Goal: Transaction & Acquisition: Purchase product/service

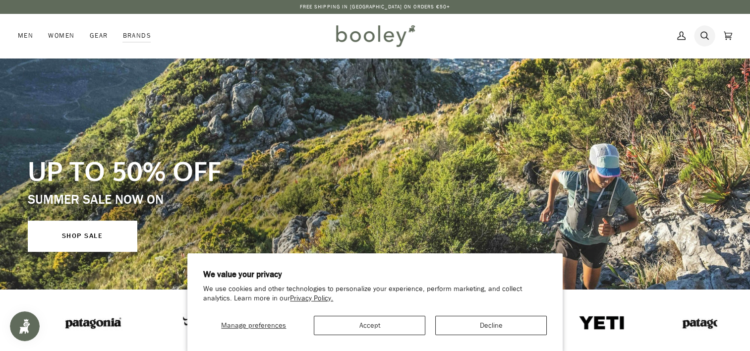
click at [702, 34] on icon at bounding box center [704, 35] width 8 height 15
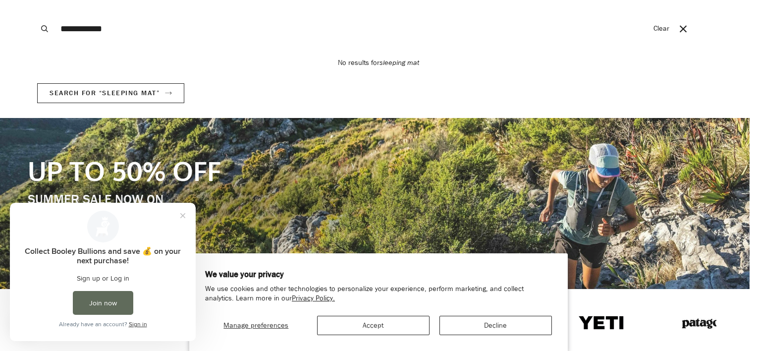
type input "**********"
click at [34, 0] on button "Search" at bounding box center [45, 28] width 22 height 57
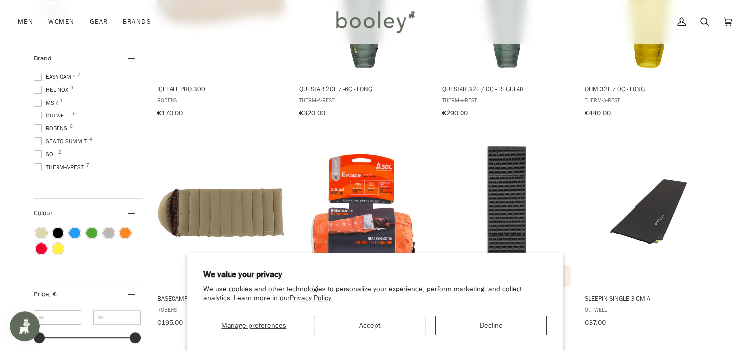
scroll to position [301, 0]
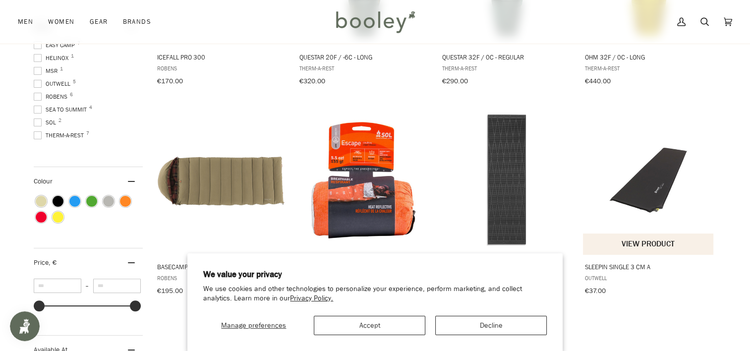
click at [605, 196] on img "Sleepin Single 3 cm A" at bounding box center [648, 179] width 131 height 131
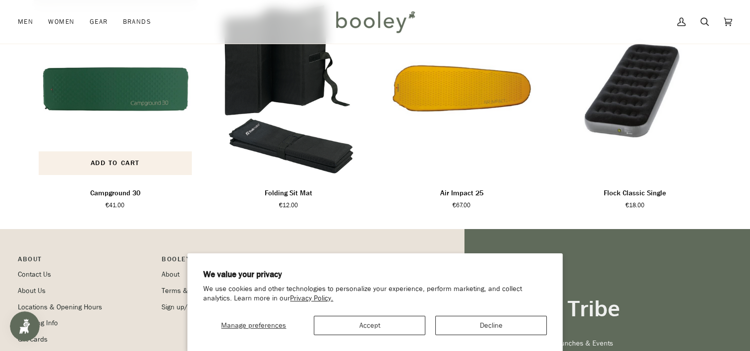
scroll to position [608, 0]
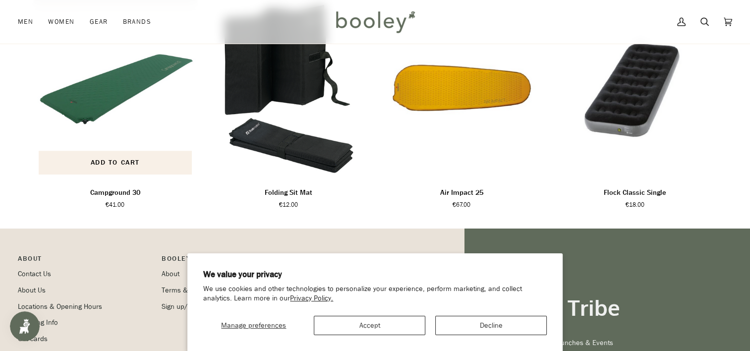
click at [138, 142] on div "Campground 30" at bounding box center [115, 88] width 163 height 181
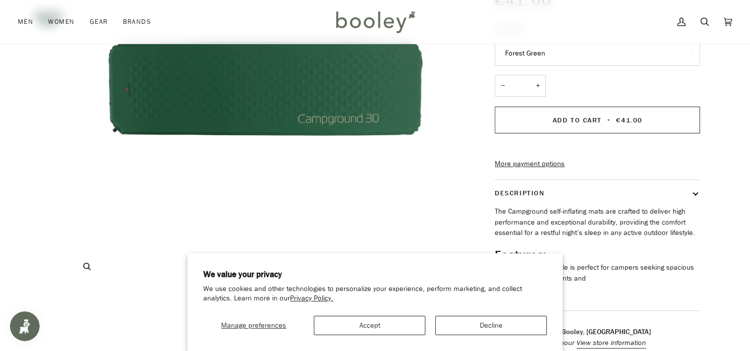
scroll to position [268, 0]
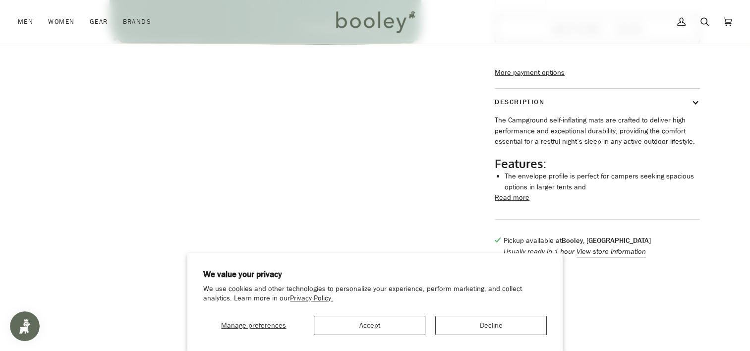
click at [513, 203] on button "Read more" at bounding box center [511, 197] width 35 height 11
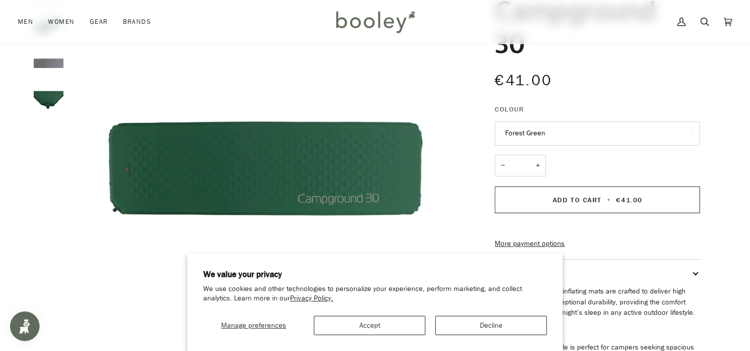
scroll to position [103, 0]
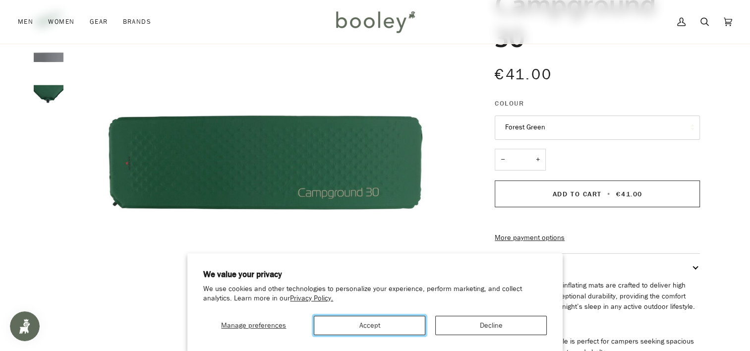
click at [372, 323] on button "Accept" at bounding box center [369, 325] width 111 height 19
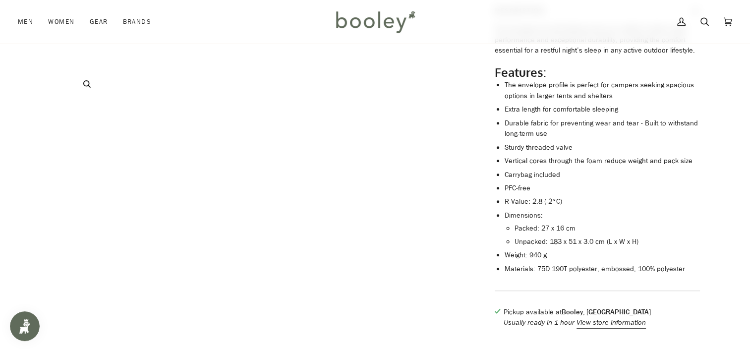
scroll to position [359, 0]
